Goal: Task Accomplishment & Management: Use online tool/utility

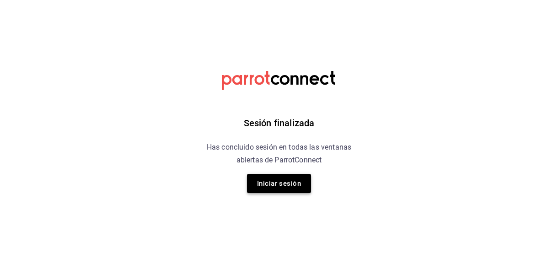
click at [289, 182] on button "Iniciar sesión" at bounding box center [279, 183] width 64 height 19
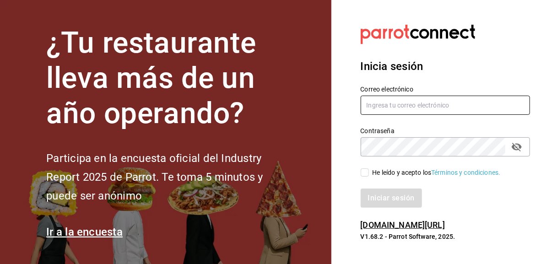
type input "eriick1017@gmail.com"
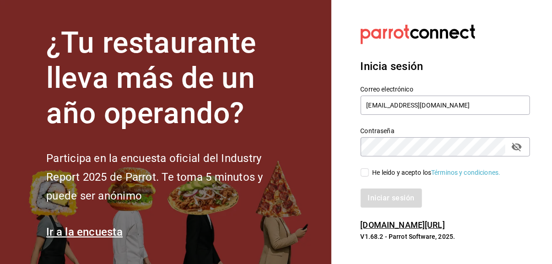
click at [366, 173] on input "He leído y acepto los Términos y condiciones." at bounding box center [365, 172] width 8 height 8
checkbox input "true"
click at [381, 203] on button "Iniciar sesión" at bounding box center [392, 198] width 62 height 19
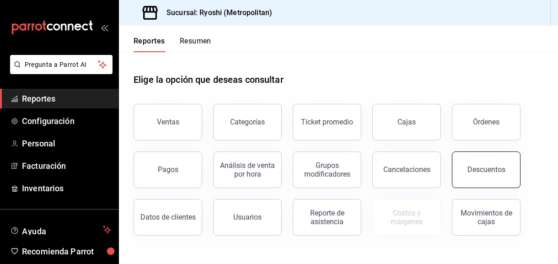
click at [478, 166] on div "Descuentos" at bounding box center [487, 169] width 38 height 9
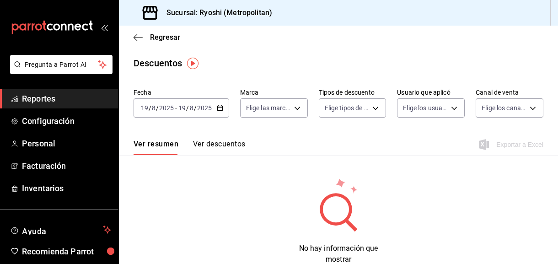
click at [222, 108] on icon "button" at bounding box center [220, 108] width 6 height 6
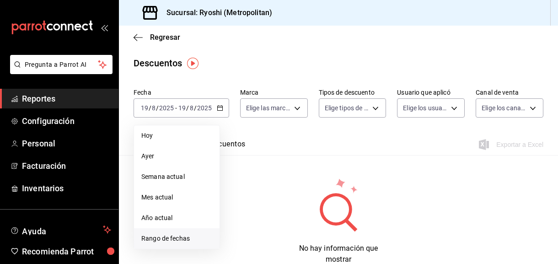
click at [179, 240] on span "Rango de fechas" at bounding box center [176, 239] width 71 height 10
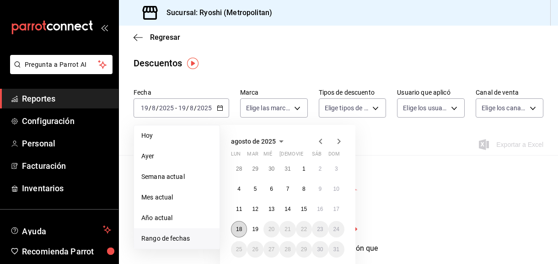
click at [240, 229] on abbr "18" at bounding box center [239, 229] width 6 height 6
click at [252, 229] on abbr "19" at bounding box center [255, 229] width 6 height 6
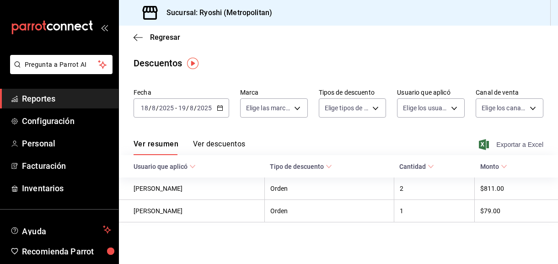
click at [521, 146] on span "Exportar a Excel" at bounding box center [512, 144] width 63 height 11
